Goal: Navigation & Orientation: Find specific page/section

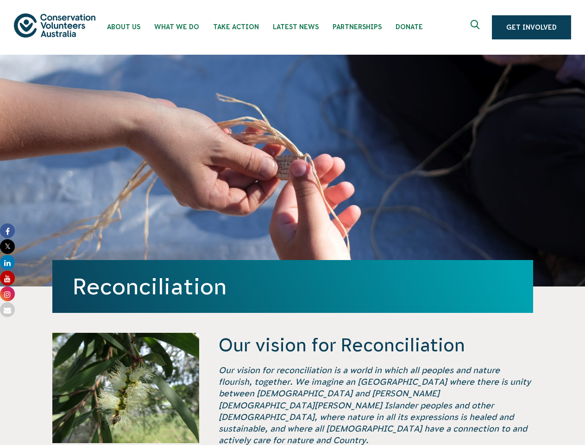
click at [292, 222] on div "Reconciliation" at bounding box center [292, 171] width 481 height 232
click at [478, 27] on icon "Expand search box" at bounding box center [477, 27] width 12 height 14
